Goal: Task Accomplishment & Management: Manage account settings

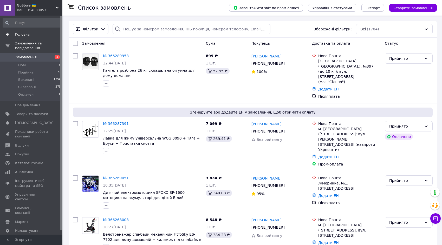
click at [34, 33] on span "Головна" at bounding box center [31, 34] width 33 height 5
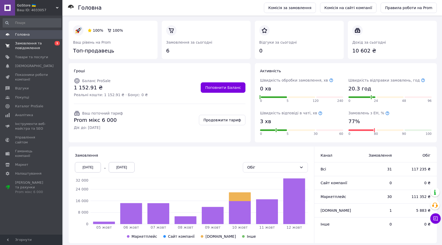
click at [37, 47] on span "Замовлення та повідомлення" at bounding box center [31, 45] width 33 height 9
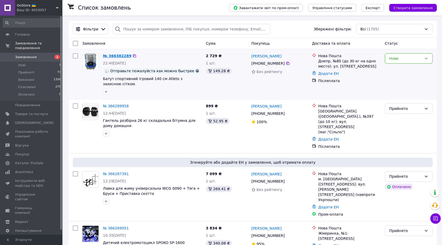
click at [119, 54] on link "№ 366382289" at bounding box center [117, 56] width 28 height 4
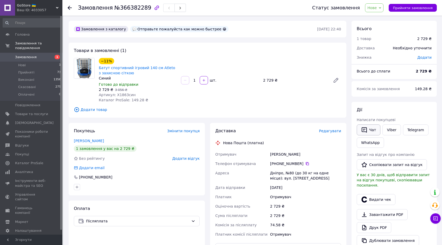
click at [373, 132] on button "Чат" at bounding box center [369, 130] width 24 height 11
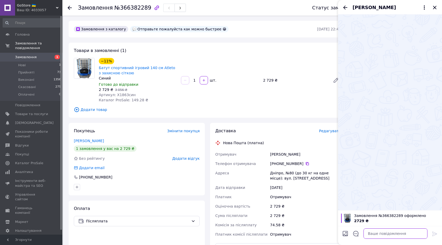
click at [370, 231] on textarea at bounding box center [395, 234] width 64 height 10
type textarea "D"
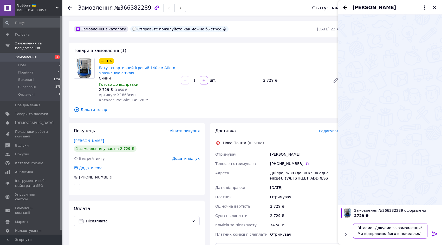
type textarea "Вітаємо! Дякуємо за замовлення! Ми відправимо його в понеділок)"
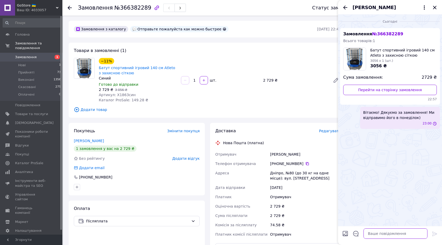
scroll to position [0, 0]
click at [435, 6] on icon "Закрити" at bounding box center [435, 7] width 6 height 6
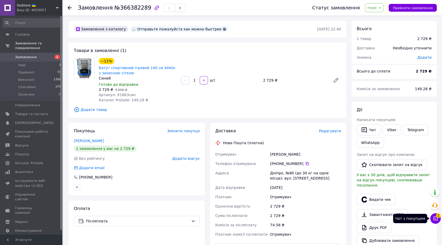
click at [433, 218] on button "Чат з покупцем 2" at bounding box center [435, 218] width 10 height 10
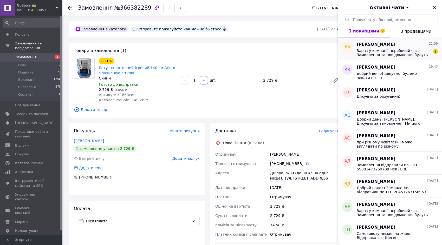
click at [363, 57] on div "[PERSON_NAME] 23:09 Зараз у компанії неробочий час. Замовлення та повідомлення …" at bounding box center [399, 48] width 85 height 23
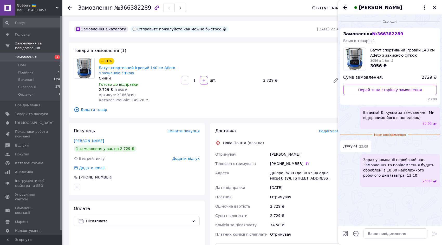
click at [344, 5] on icon "Назад" at bounding box center [345, 7] width 6 height 6
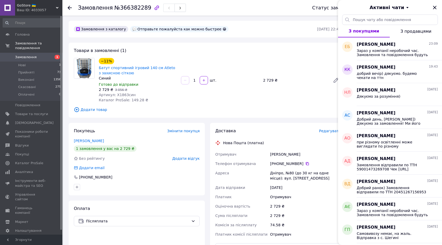
click at [177, 45] on div "Товари в замовленні (1) −11% Батут спортивний ігровий 140 см Atleto з захисною …" at bounding box center [208, 80] width 278 height 75
click at [432, 5] on icon "Закрити" at bounding box center [435, 7] width 6 height 6
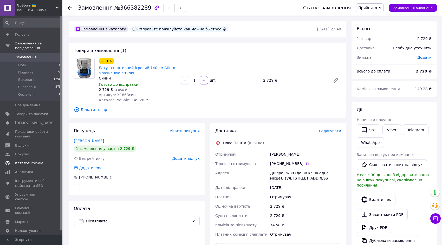
click at [29, 164] on span "Каталог ProSale" at bounding box center [29, 163] width 28 height 5
